Goal: Transaction & Acquisition: Book appointment/travel/reservation

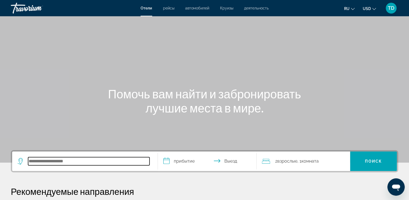
click at [35, 163] on input "Search hotel destination" at bounding box center [89, 161] width 122 height 8
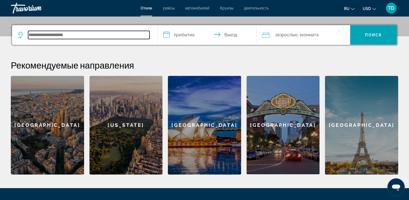
scroll to position [132, 0]
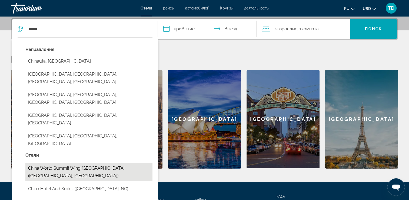
click at [56, 163] on button "China World Summit Wing [GEOGRAPHIC_DATA] ([GEOGRAPHIC_DATA], [GEOGRAPHIC_DATA])" at bounding box center [88, 172] width 127 height 18
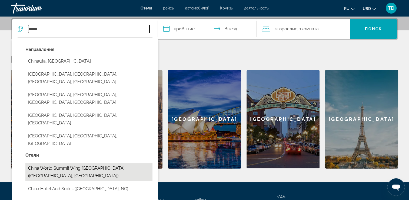
type input "**********"
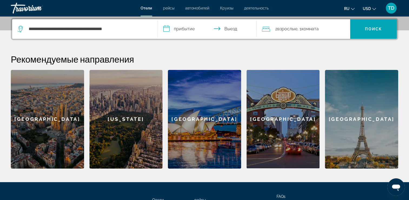
click at [167, 28] on input "**********" at bounding box center [208, 29] width 101 height 21
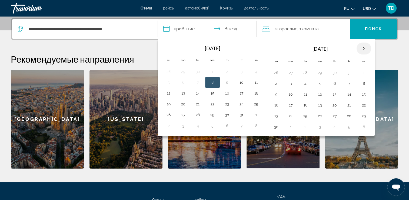
click at [365, 47] on th "Next month" at bounding box center [364, 48] width 15 height 12
click at [364, 47] on th "Next month" at bounding box center [364, 48] width 15 height 12
click at [366, 48] on th "Next month" at bounding box center [364, 48] width 15 height 12
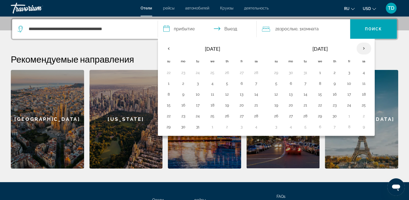
click at [366, 48] on th "Next month" at bounding box center [364, 48] width 15 height 12
click at [275, 113] on button "28" at bounding box center [276, 116] width 9 height 8
click at [363, 114] on button "4" at bounding box center [364, 116] width 9 height 8
type input "**********"
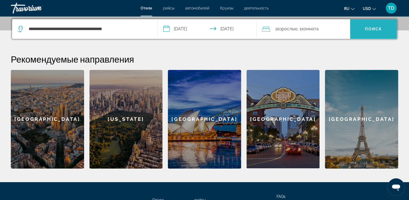
click at [373, 27] on span "Поиск" at bounding box center [373, 29] width 17 height 4
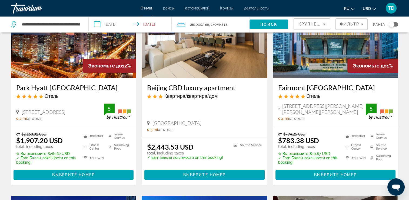
scroll to position [263, 0]
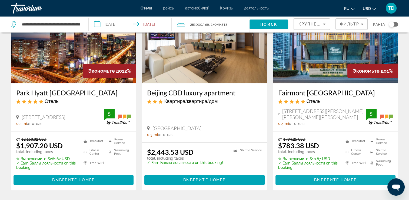
click at [332, 175] on button "Выберите номер" at bounding box center [336, 180] width 120 height 10
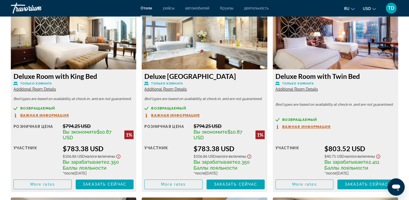
scroll to position [768, 0]
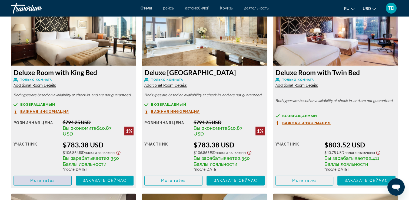
click at [50, 179] on span "More rates" at bounding box center [42, 180] width 25 height 4
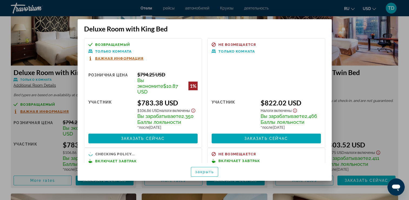
scroll to position [0, 0]
click at [383, 119] on div at bounding box center [204, 100] width 409 height 200
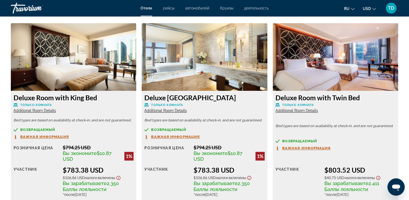
scroll to position [786, 0]
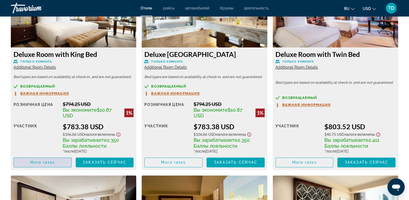
click at [47, 162] on span "More rates" at bounding box center [42, 162] width 25 height 4
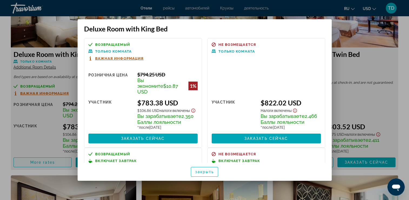
scroll to position [0, 0]
click at [205, 173] on span "закрыть" at bounding box center [204, 171] width 19 height 4
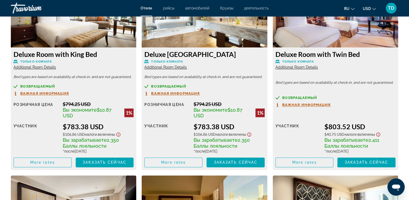
scroll to position [678, 0]
